Goal: Use online tool/utility: Use online tool/utility

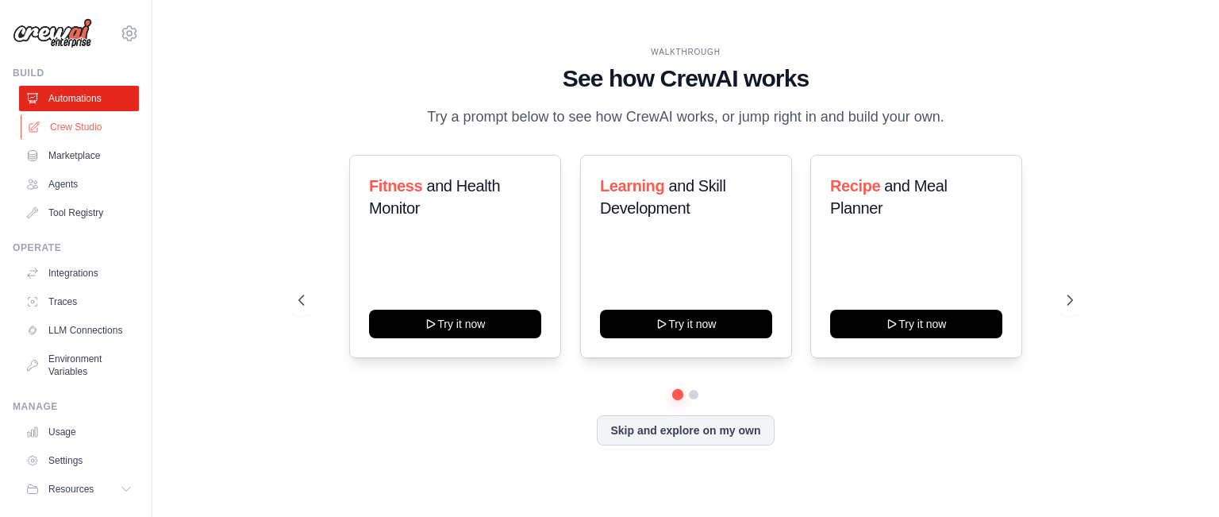
click at [54, 126] on link "Crew Studio" at bounding box center [81, 126] width 120 height 25
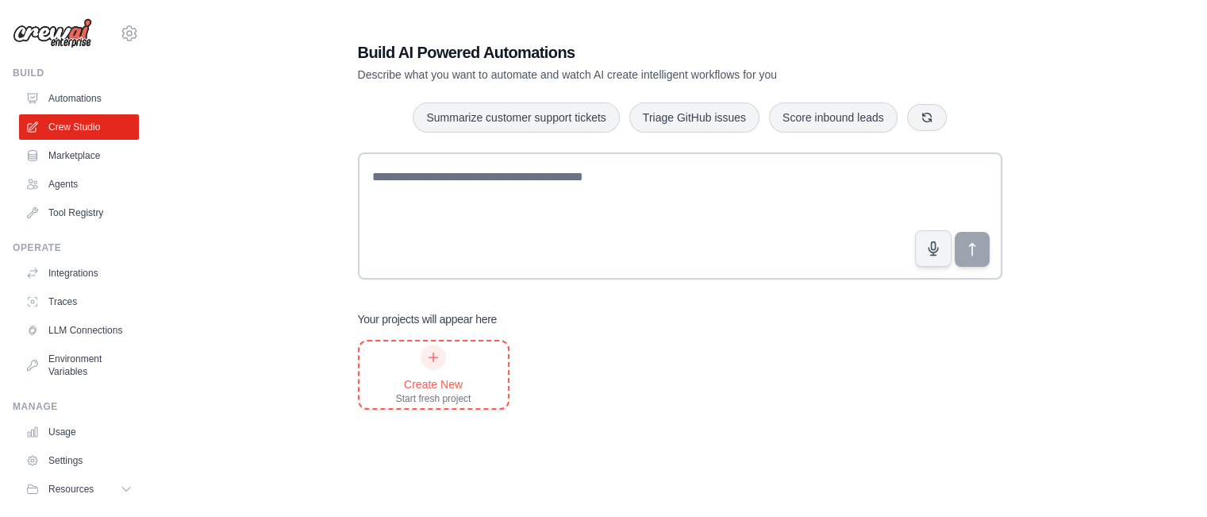
click at [422, 373] on div "Create New Start fresh project" at bounding box center [433, 374] width 75 height 60
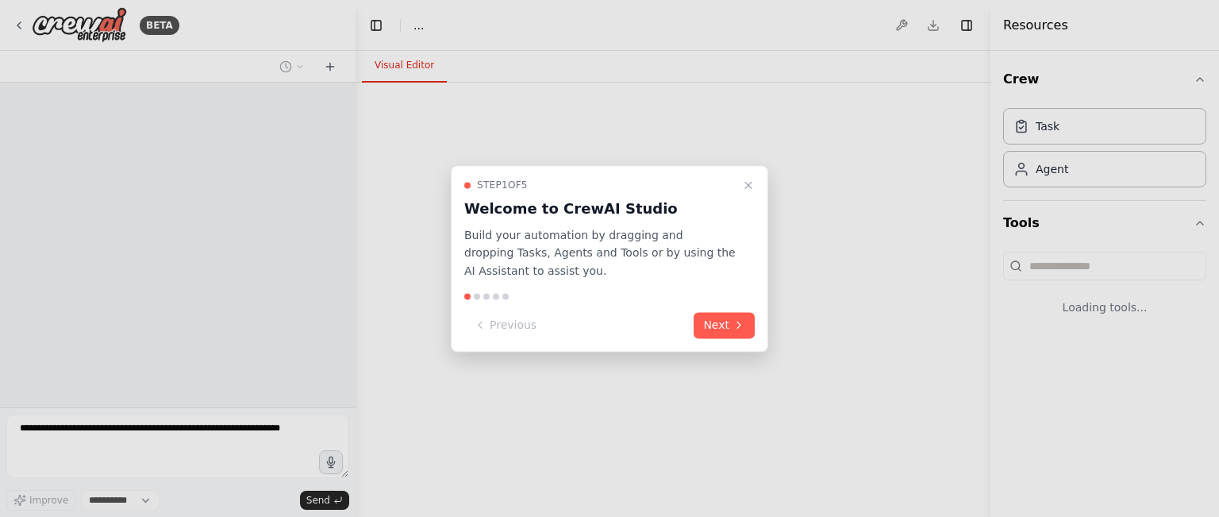
select select "****"
